Goal: Task Accomplishment & Management: Manage account settings

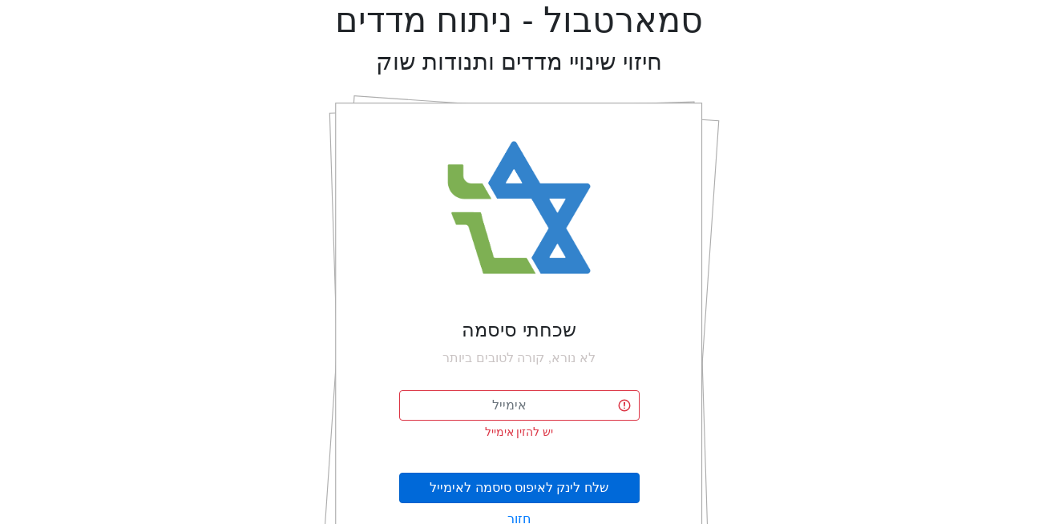
click at [486, 480] on button "שלח לינק לאיפוס סיסמה לאימייל" at bounding box center [519, 488] width 241 height 30
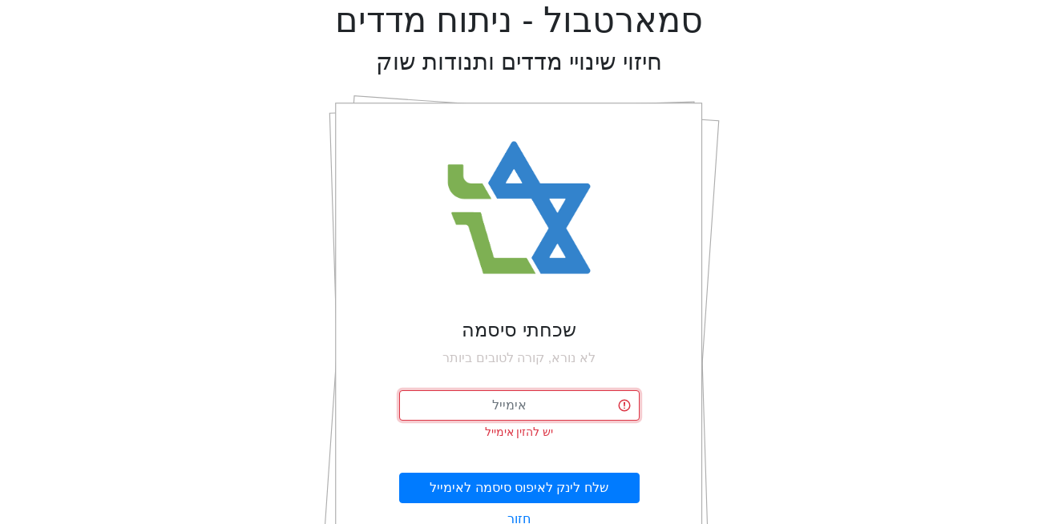
click at [492, 398] on input "email" at bounding box center [519, 405] width 241 height 30
type input "[EMAIL_ADDRESS][DOMAIN_NAME]"
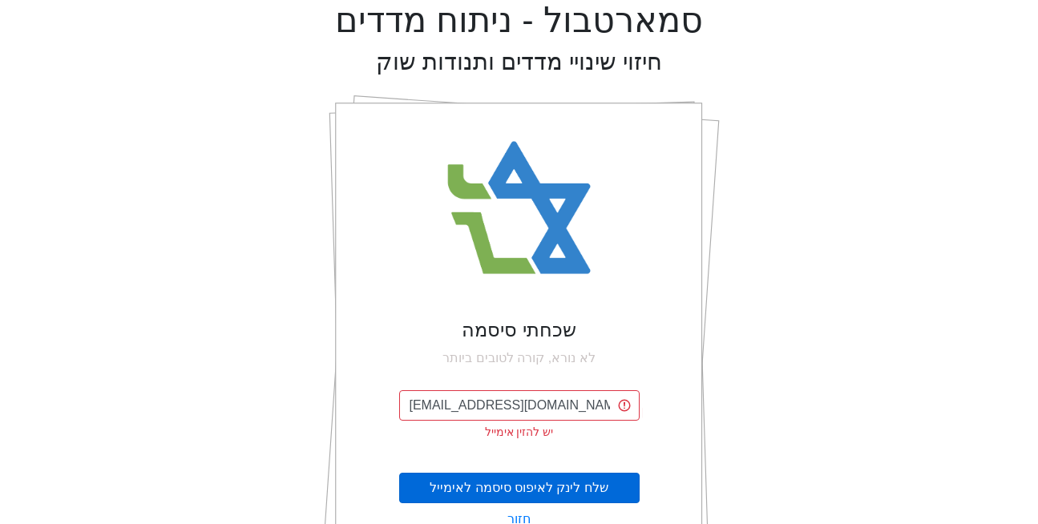
click at [508, 498] on button "שלח לינק לאיפוס סיסמה לאימייל" at bounding box center [519, 488] width 241 height 30
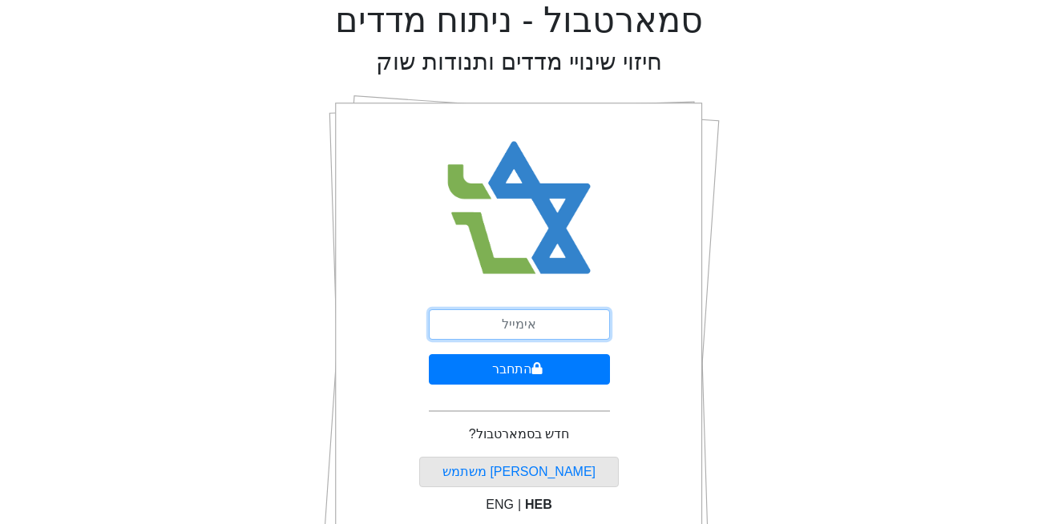
click at [511, 330] on input "email" at bounding box center [519, 324] width 181 height 30
type input "[EMAIL_ADDRESS][DOMAIN_NAME]"
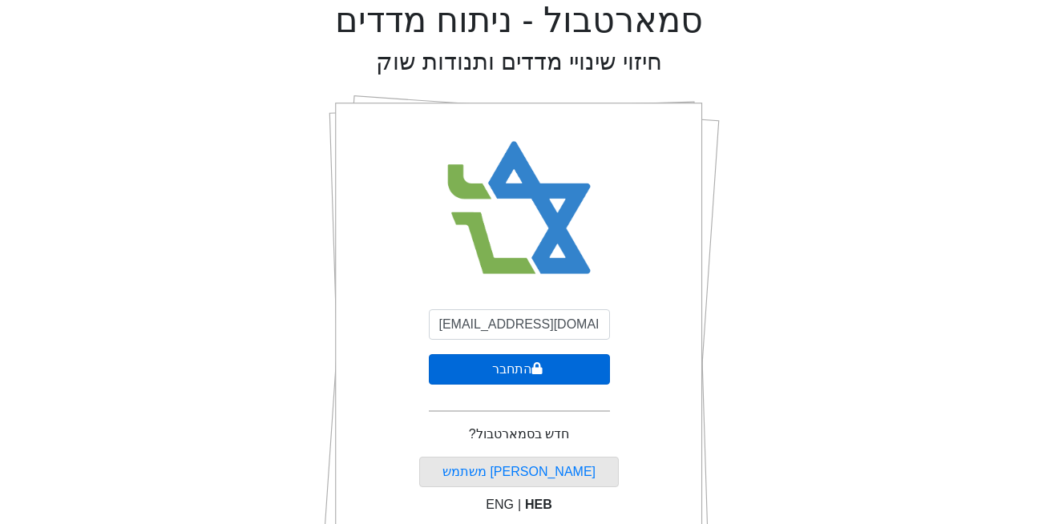
click at [489, 370] on button "התחבר" at bounding box center [519, 369] width 181 height 30
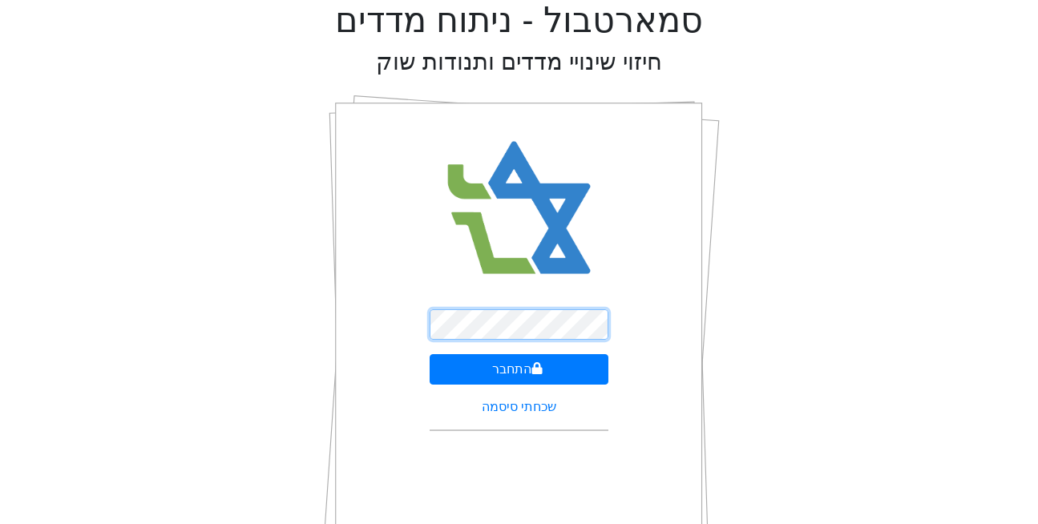
click at [430, 354] on button "התחבר" at bounding box center [520, 369] width 180 height 30
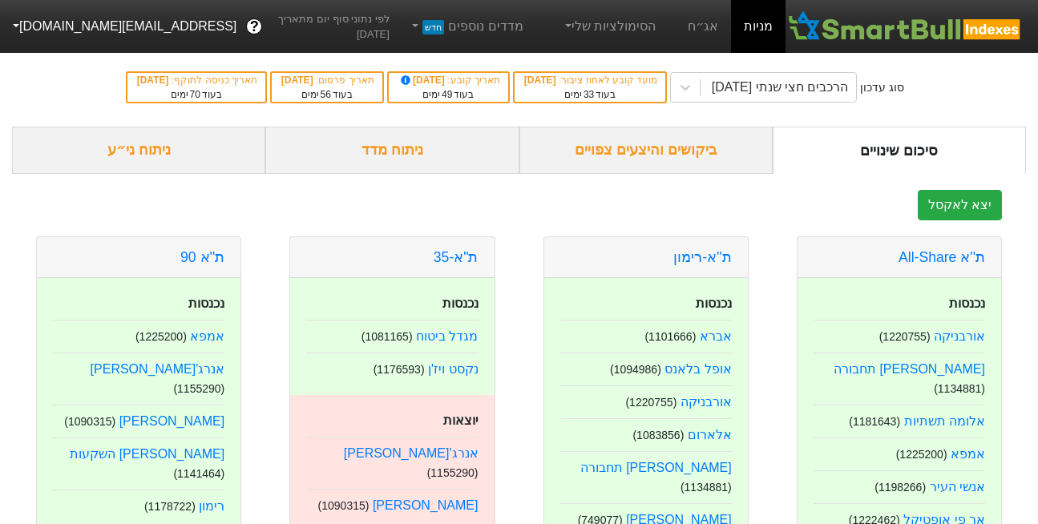
click at [50, 28] on button "[EMAIL_ADDRESS][DOMAIN_NAME]" at bounding box center [123, 26] width 246 height 29
